Goal: Task Accomplishment & Management: Manage account settings

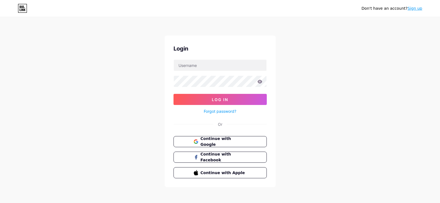
scroll to position [2, 0]
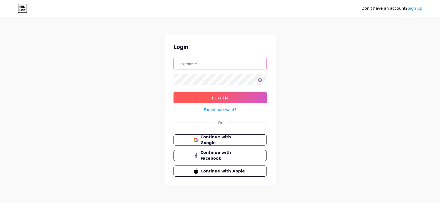
type input "shriyoventures"
click at [239, 97] on button "Log In" at bounding box center [220, 97] width 93 height 11
